Goal: Information Seeking & Learning: Learn about a topic

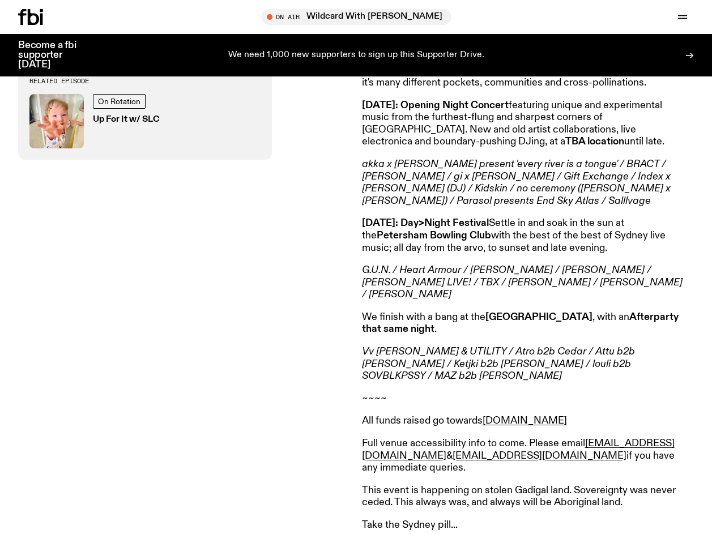
scroll to position [480, 0]
drag, startPoint x: 458, startPoint y: 216, endPoint x: 544, endPoint y: 219, distance: 86.1
click at [489, 219] on strong "[DATE]: Day>Night Festival" at bounding box center [425, 223] width 127 height 10
click at [610, 311] on p "We finish with a bang at the [GEOGRAPHIC_DATA] , with an Afterparty that same n…" at bounding box center [525, 323] width 326 height 24
drag, startPoint x: 619, startPoint y: 299, endPoint x: 673, endPoint y: 321, distance: 58.2
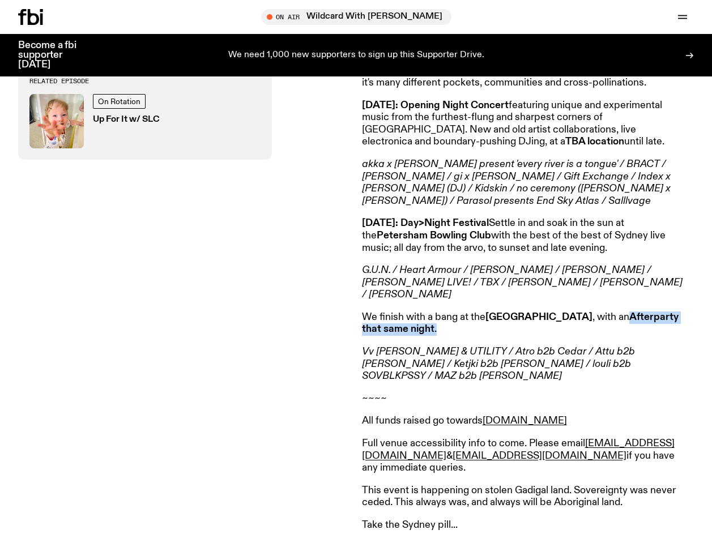
click at [673, 321] on article "On Sale Now!!! SYDCITY: A festival of Sydney music, raising money for [DOMAIN_N…" at bounding box center [525, 266] width 326 height 576
copy p "Afterparty that same night ."
drag, startPoint x: 456, startPoint y: 217, endPoint x: 544, endPoint y: 209, distance: 88.8
click at [544, 217] on p "[DATE]: Day>Night Festival Settle in and soak in the sun at the [GEOGRAPHIC_DAT…" at bounding box center [525, 235] width 326 height 37
copy strong "Day>Night Festival"
